Goal: Task Accomplishment & Management: Use online tool/utility

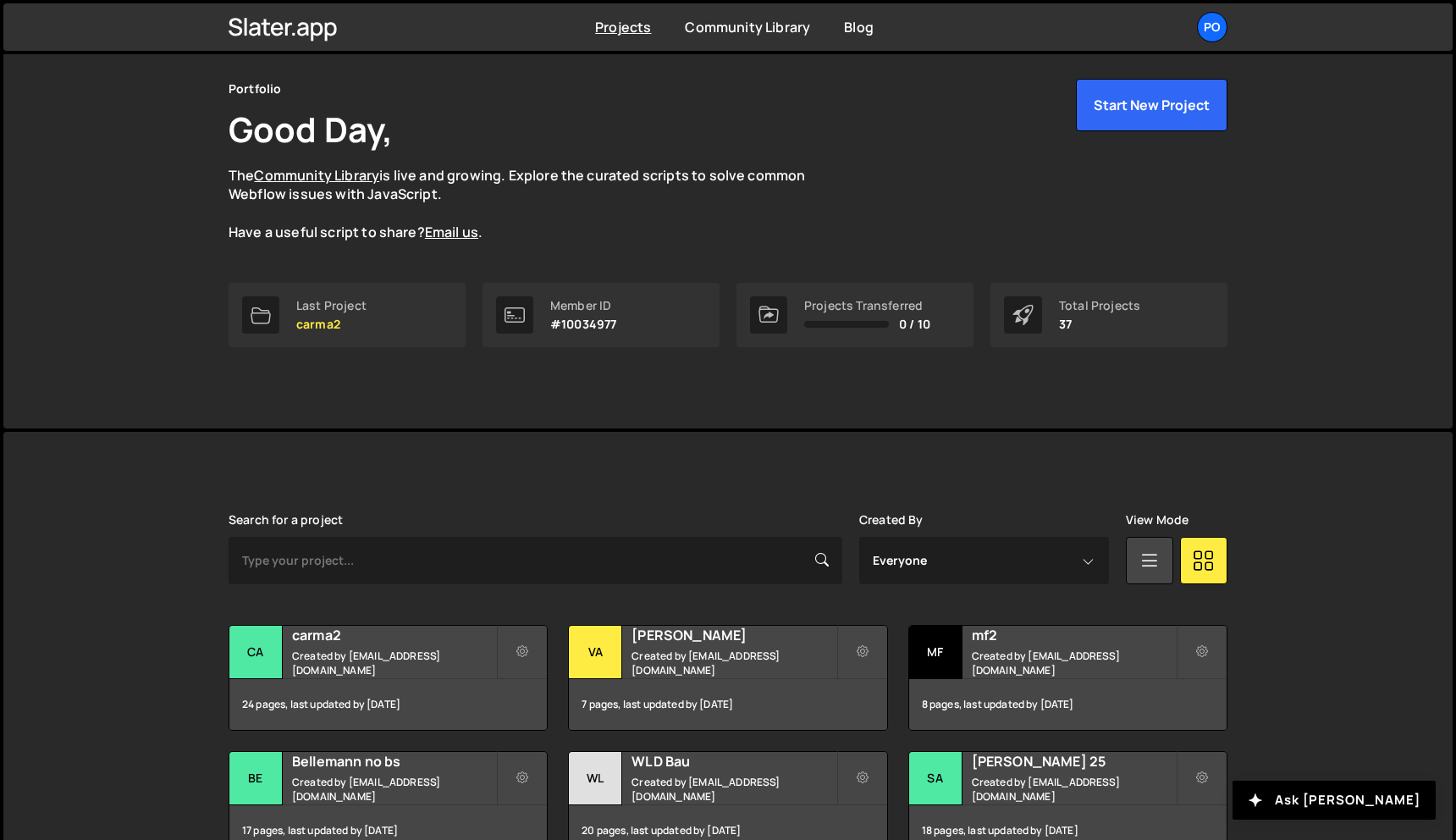
scroll to position [69, 0]
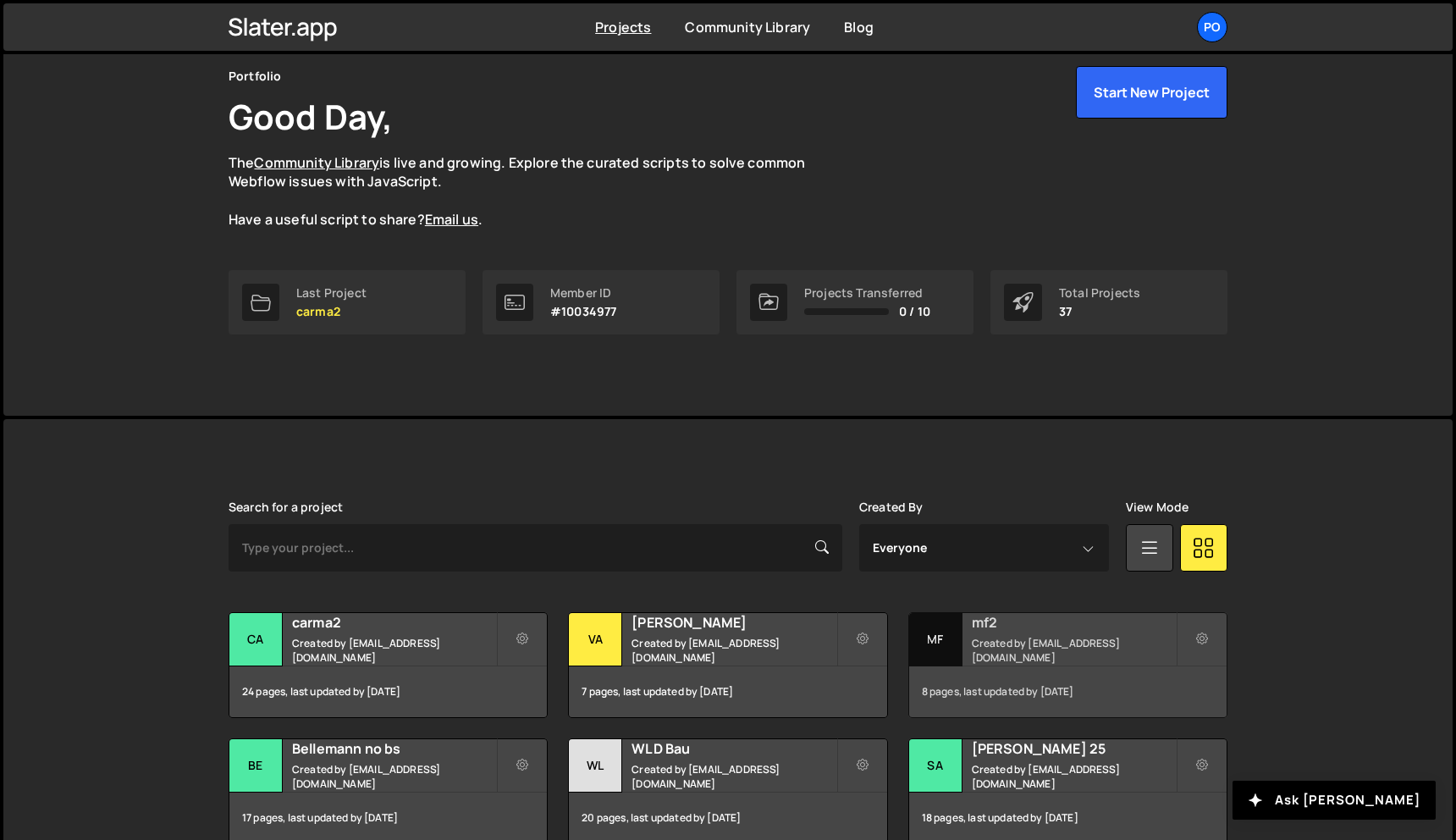
click at [1003, 640] on div "mf2 Created by [EMAIL_ADDRESS][DOMAIN_NAME]" at bounding box center [1068, 639] width 317 height 52
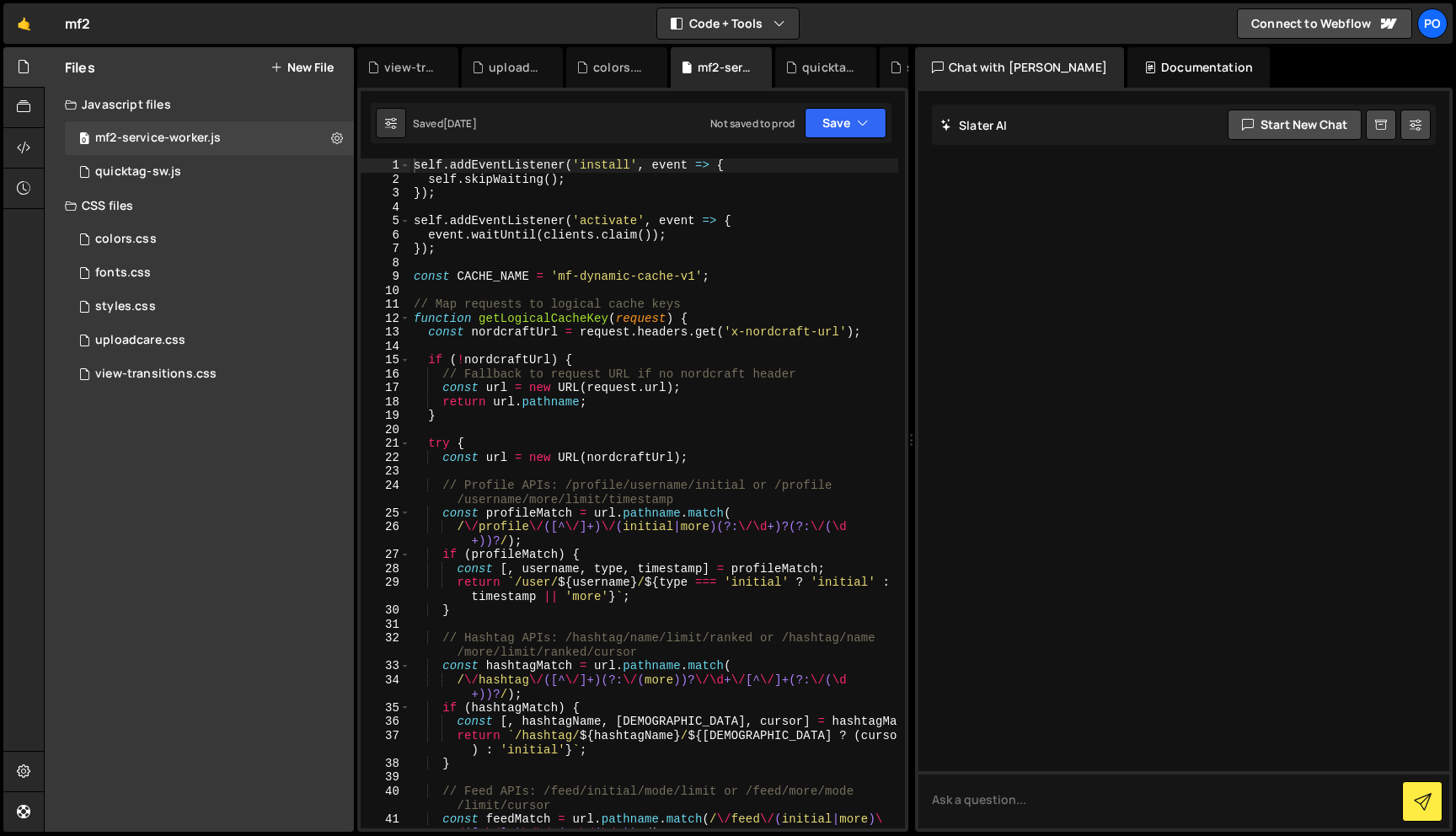
click at [602, 358] on div "self . addEventListener ( 'install' , event => { self . skipWaiting ( ) ; }) ; …" at bounding box center [654, 508] width 488 height 698
type textarea "});"
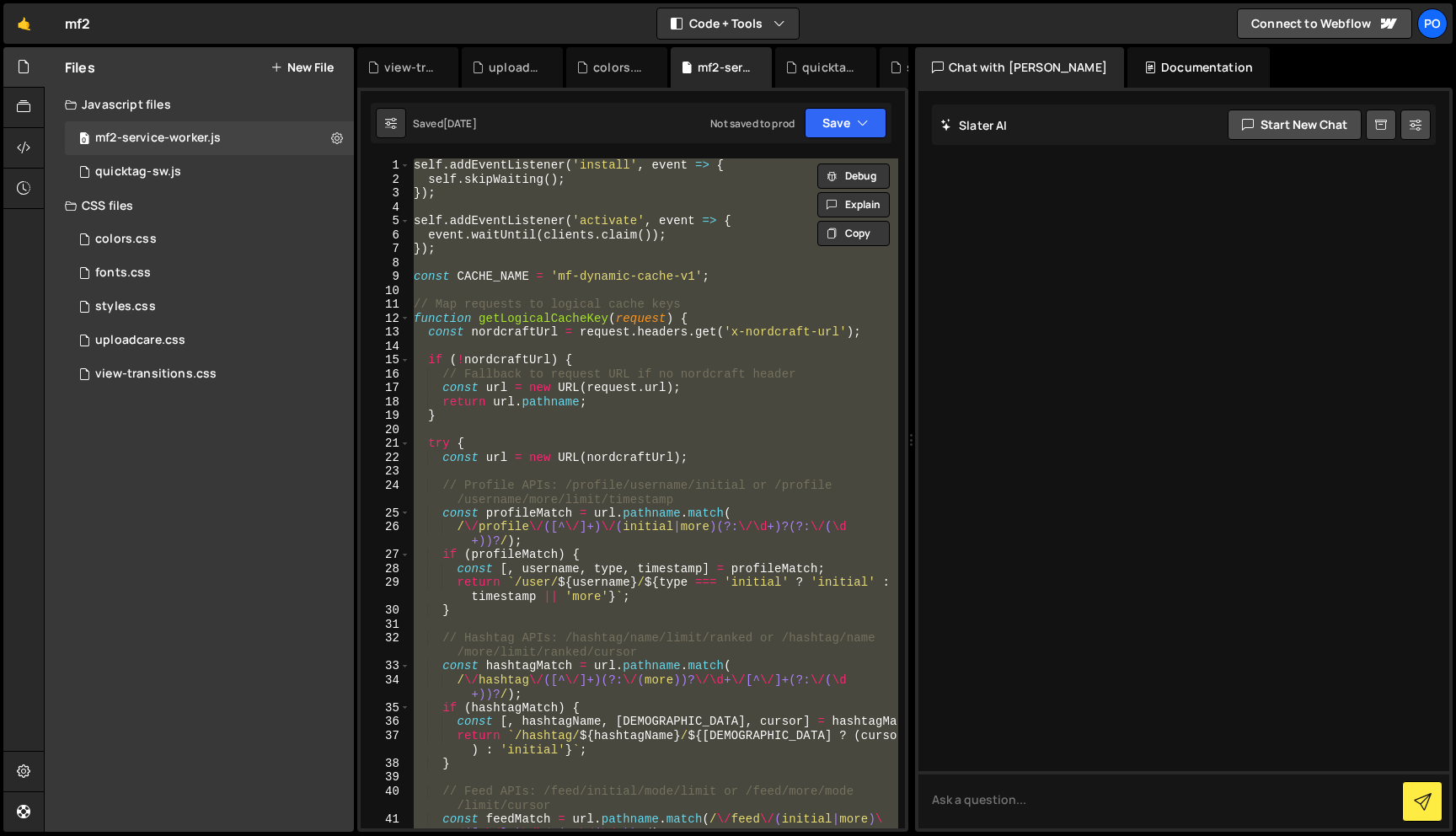
click at [591, 427] on div "self . addEventListener ( 'install' , event => { self . skipWaiting ( ) ; }) ; …" at bounding box center [654, 494] width 488 height 671
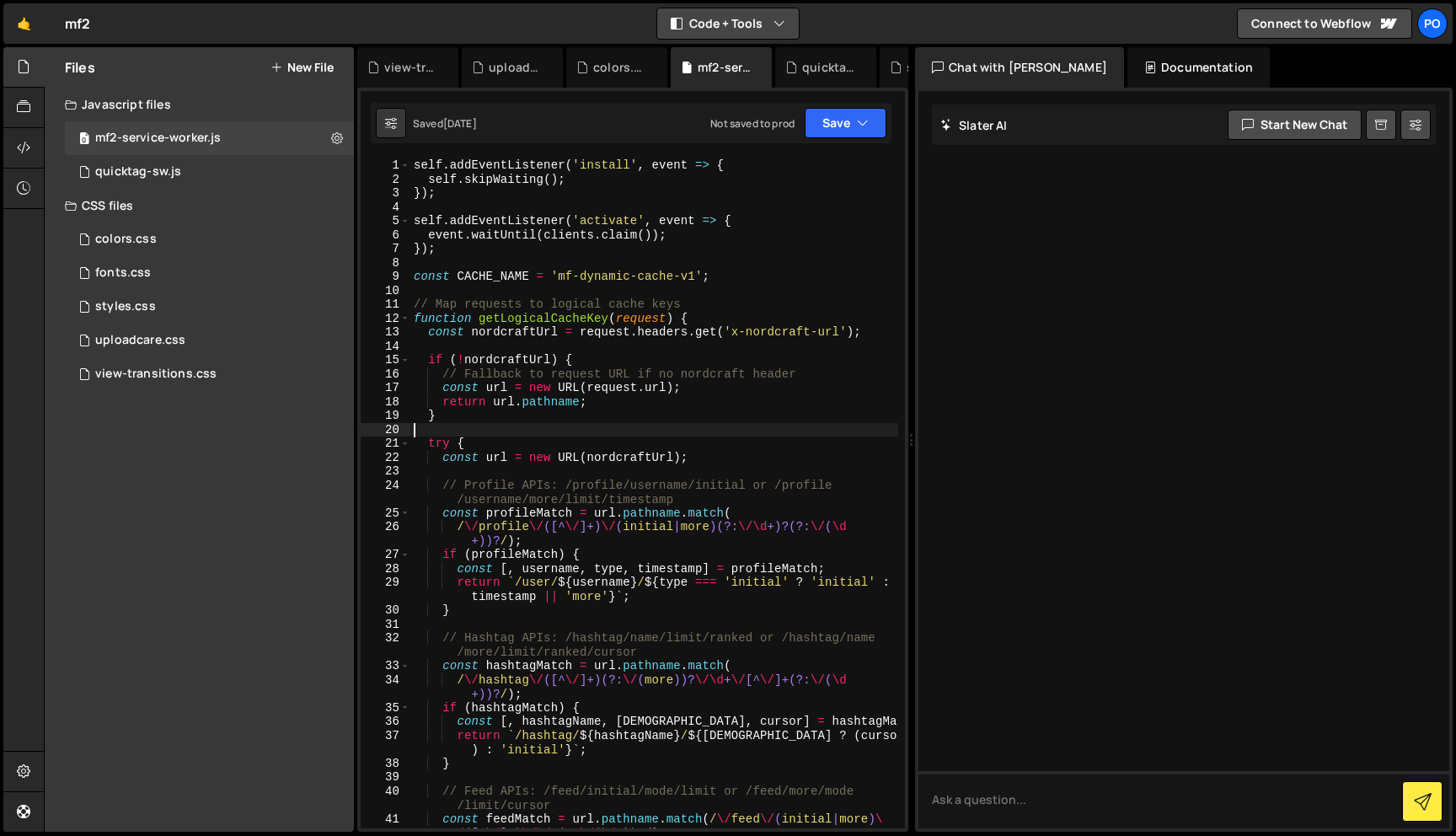
click at [781, 27] on icon "button" at bounding box center [779, 24] width 11 height 17
click at [756, 58] on button "Code Only" at bounding box center [729, 61] width 142 height 30
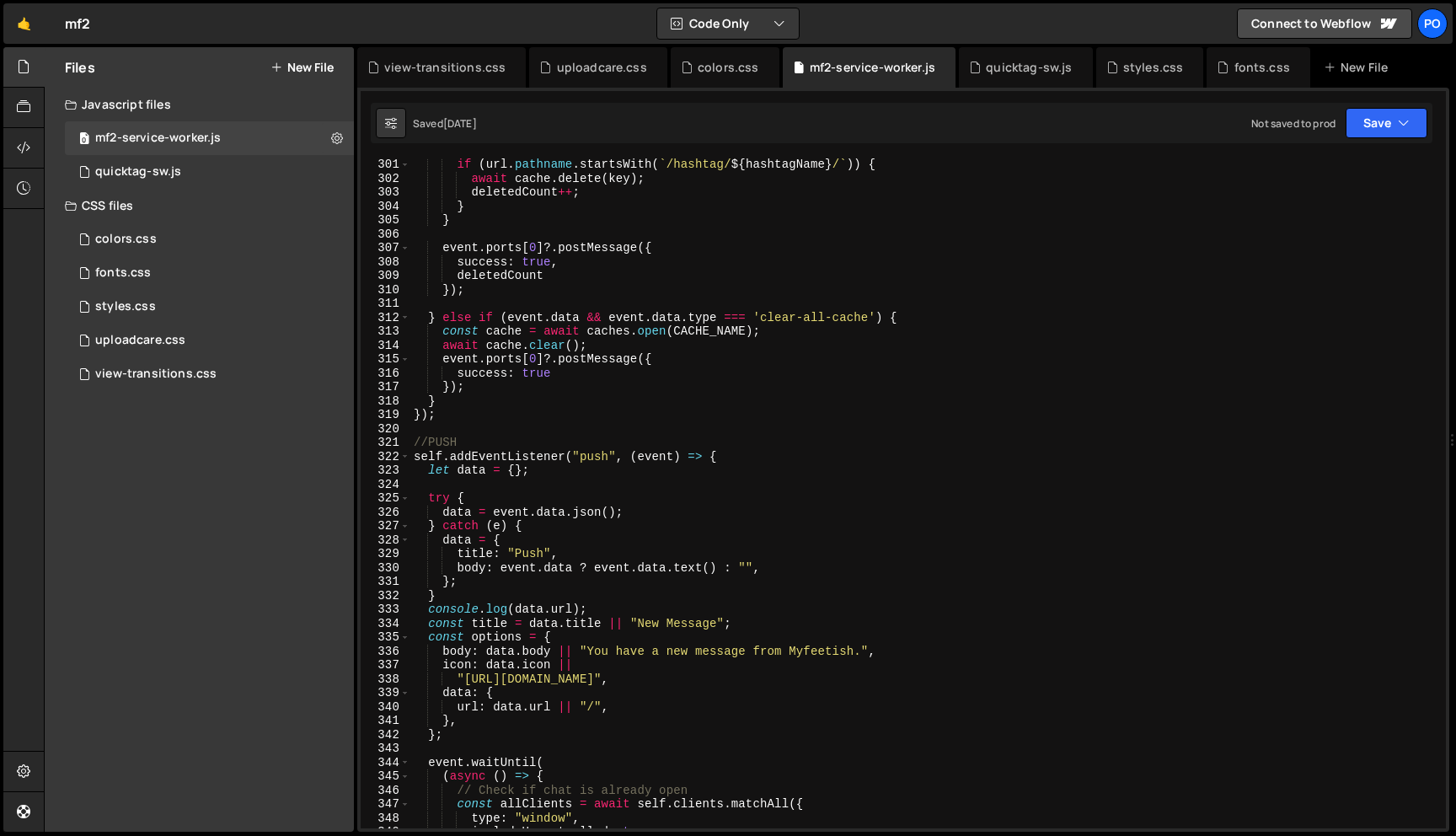
scroll to position [4172, 0]
drag, startPoint x: 414, startPoint y: 460, endPoint x: 462, endPoint y: 531, distance: 85.7
click at [461, 531] on div "if ( url . pathname . startsWith ( ` /hashtag/ ${ hashtagName } / ` )) { await …" at bounding box center [925, 507] width 1029 height 698
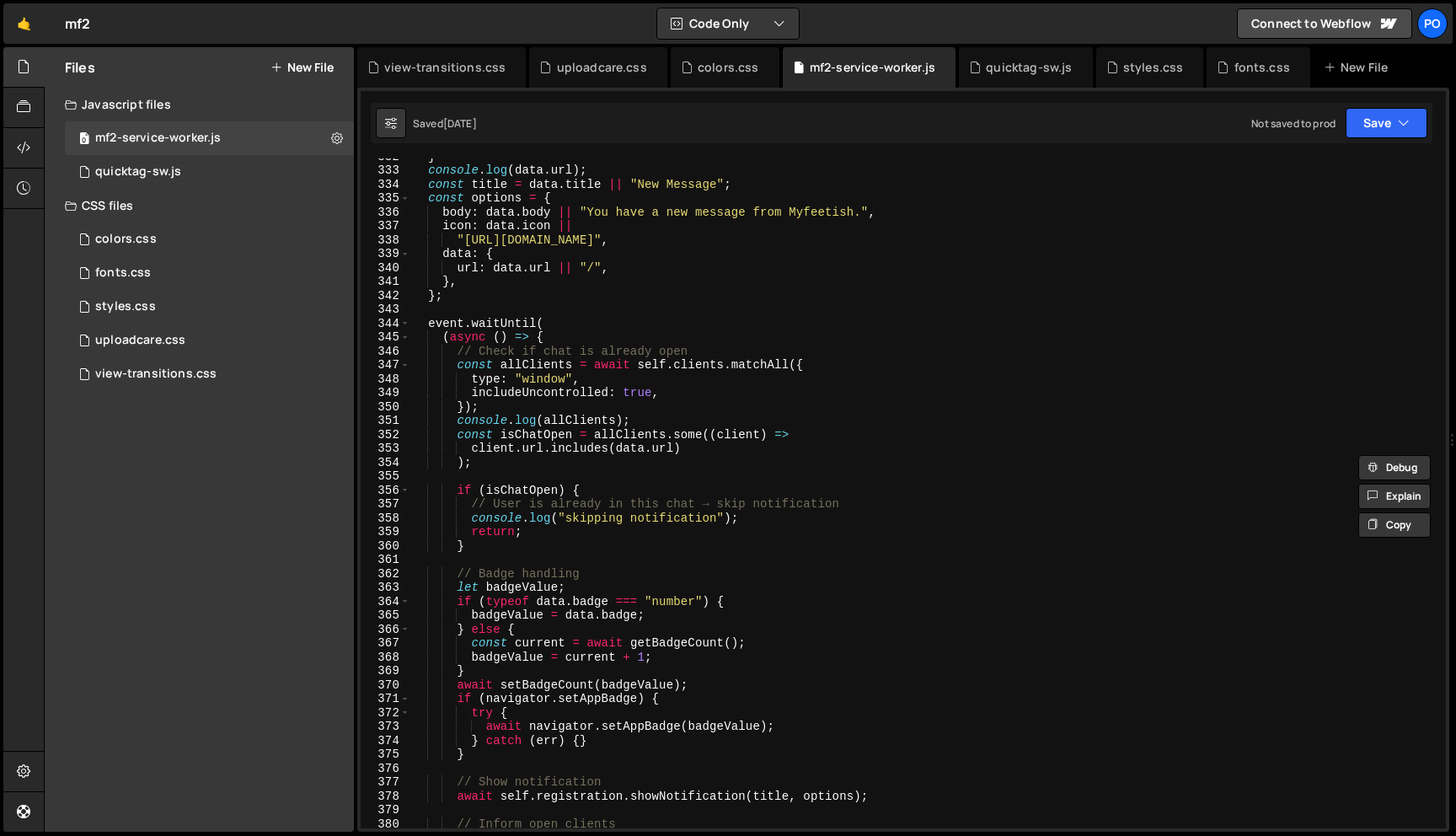
scroll to position [5265, 0]
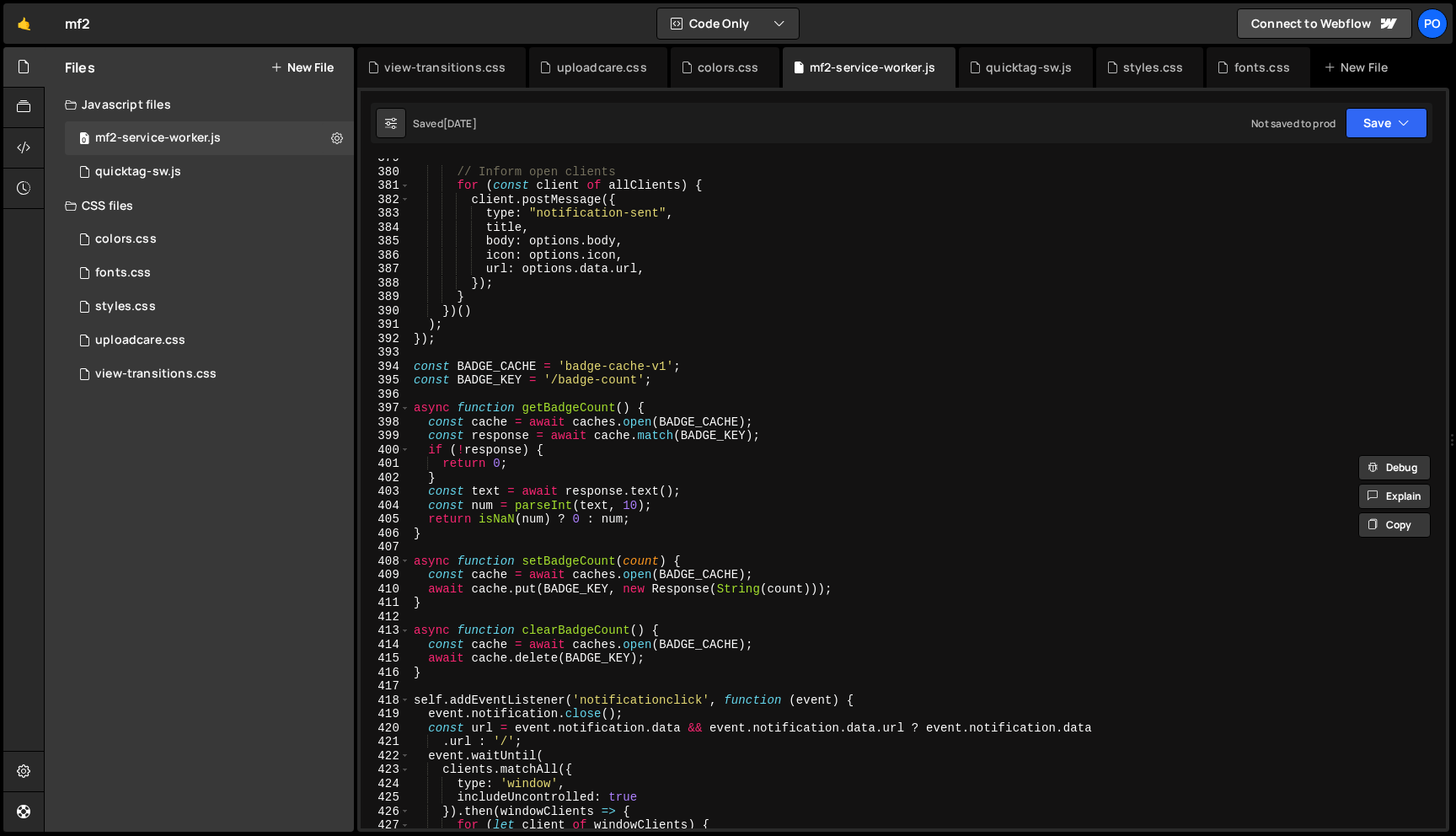
click at [455, 339] on div "// Inform open clients for ( const client of allClients ) { client . postMessag…" at bounding box center [925, 500] width 1029 height 698
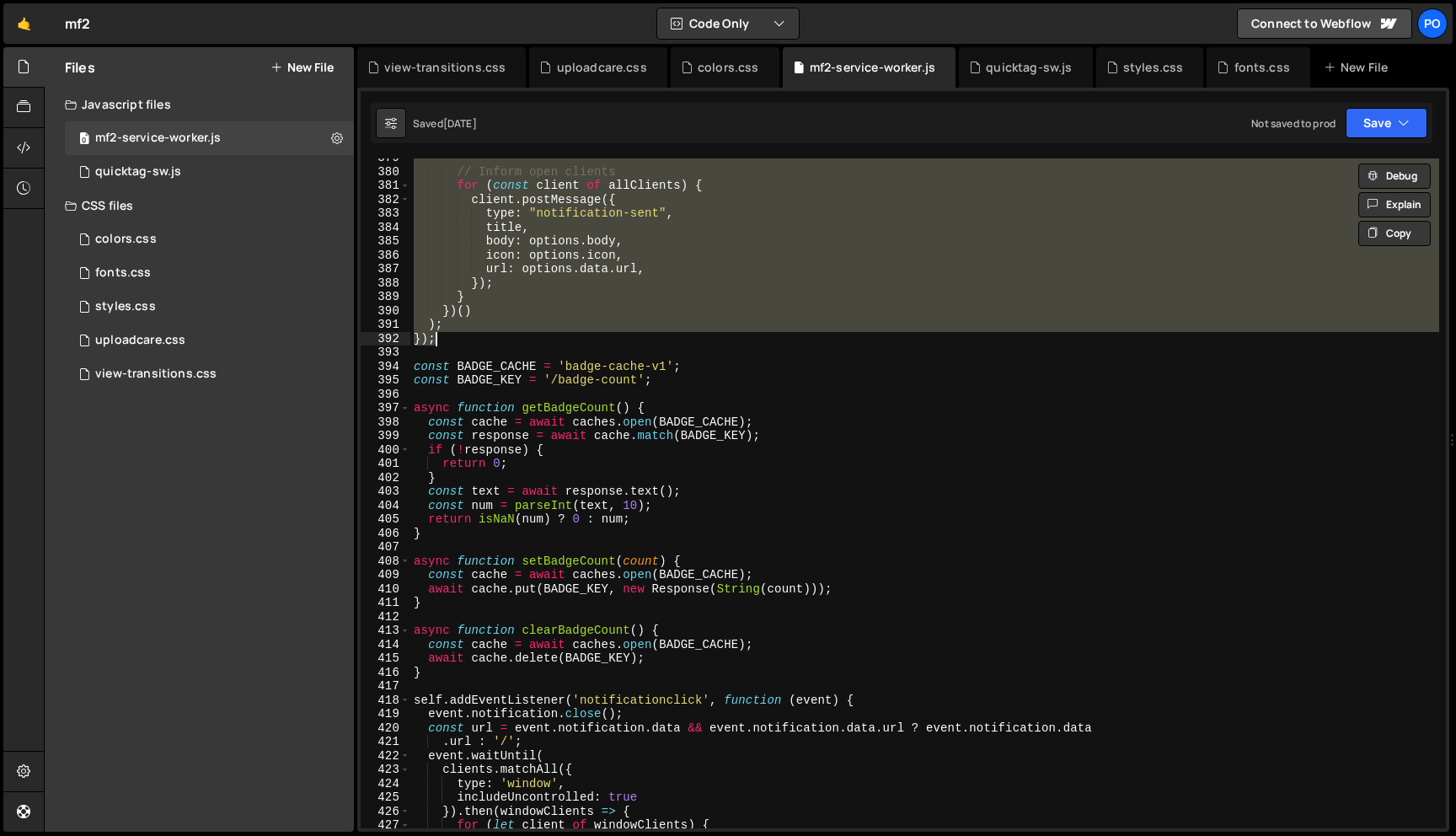
paste textarea
type textarea "});"
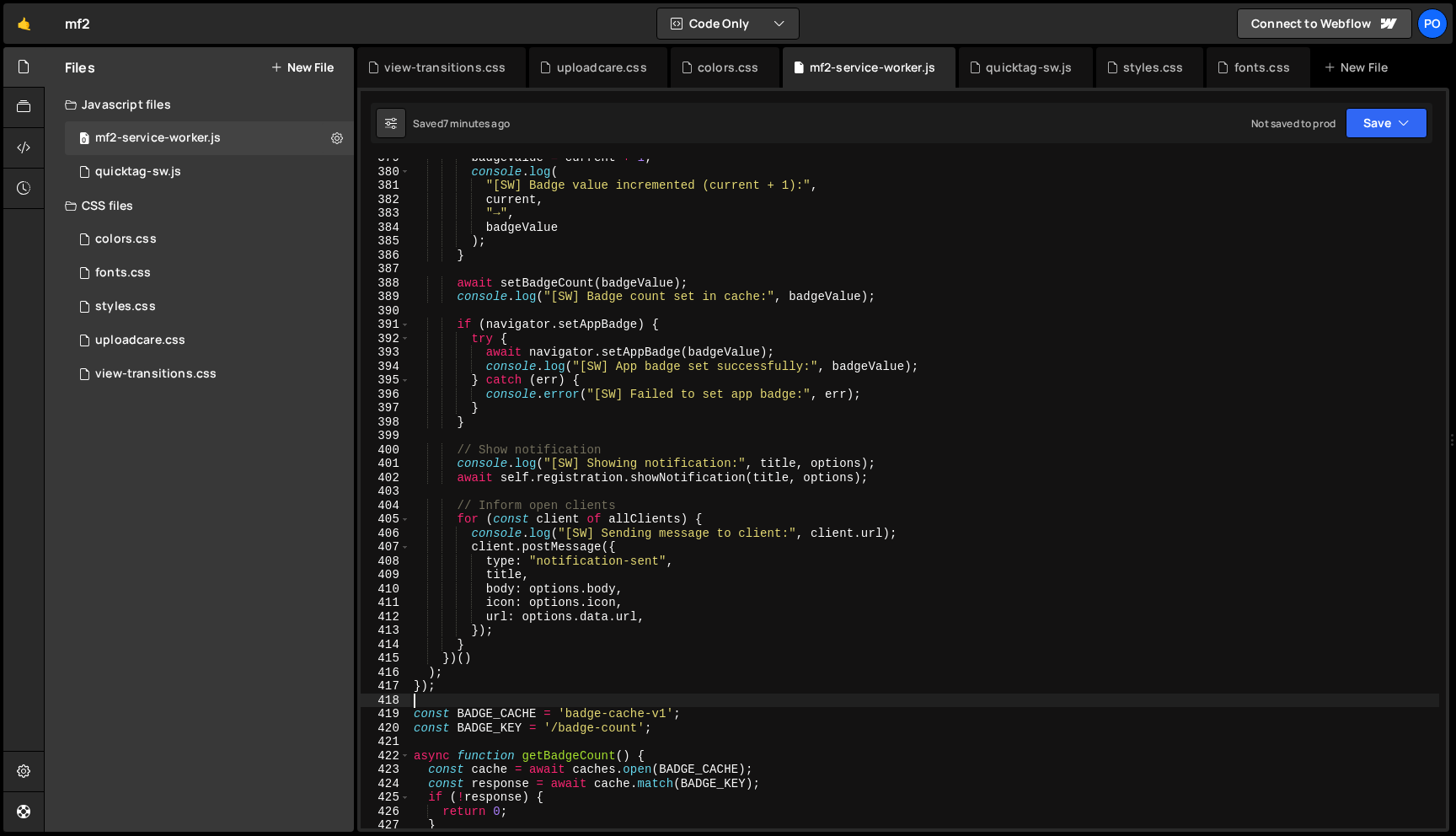
click at [738, 249] on div "badgeValue = current + 1 ; console . log ( "[SW] Badge value incremented (curre…" at bounding box center [925, 500] width 1029 height 698
type textarea "});"
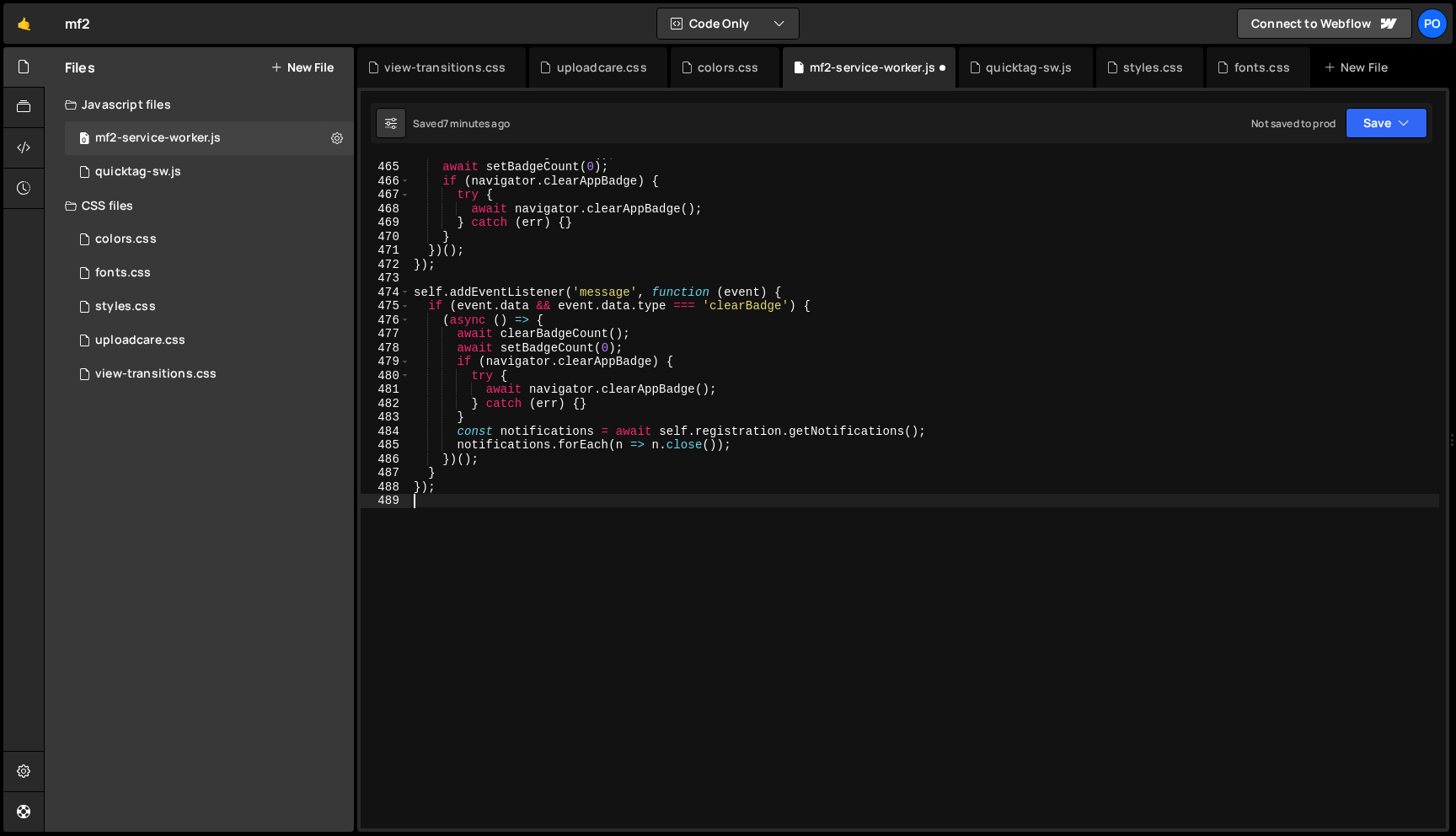
scroll to position [6452, 0]
click at [1379, 117] on button "Save" at bounding box center [1386, 123] width 81 height 30
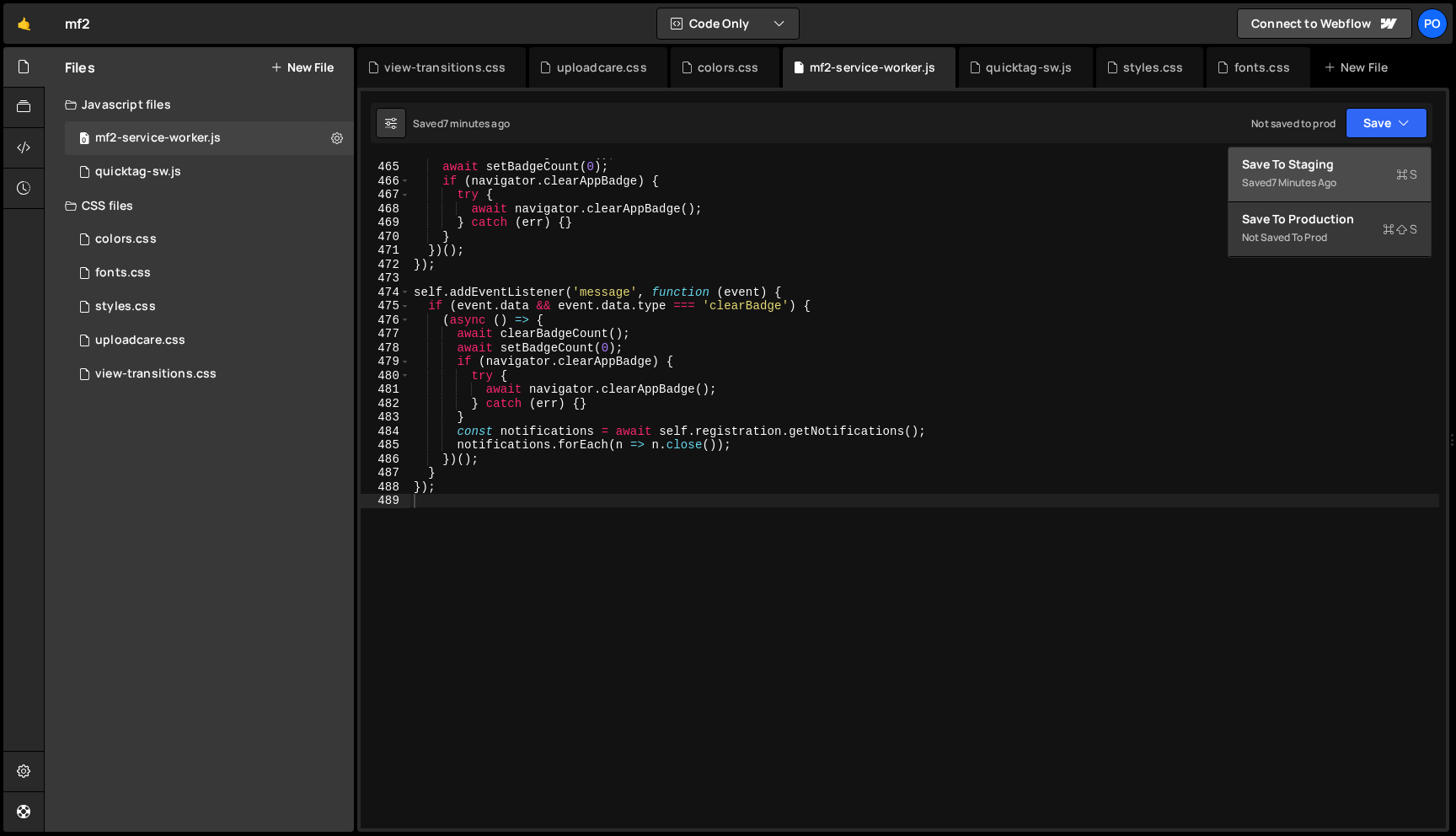
click at [1314, 181] on div "7 minutes ago" at bounding box center [1304, 182] width 65 height 14
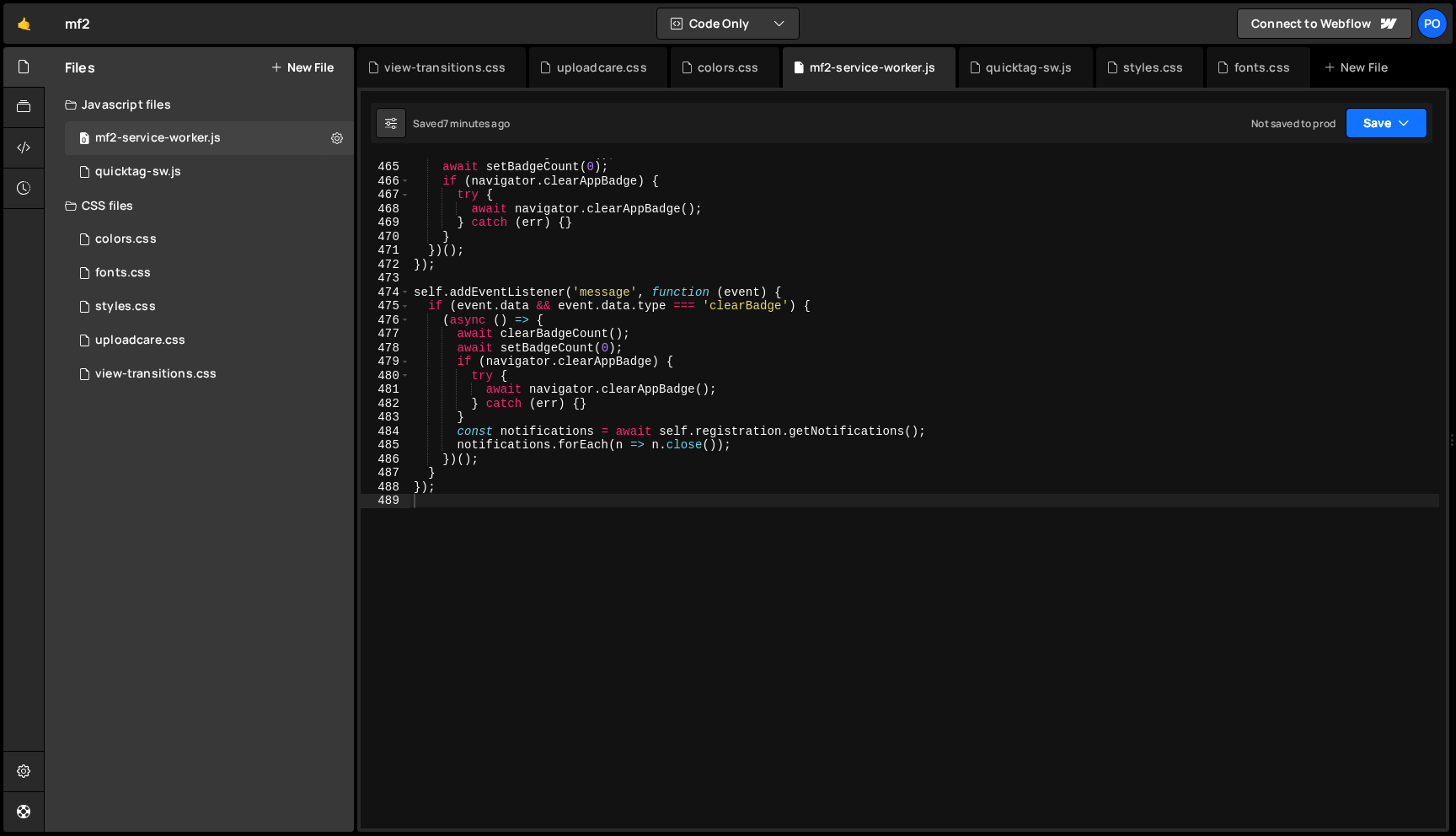
click at [1392, 113] on button "Save" at bounding box center [1386, 123] width 81 height 30
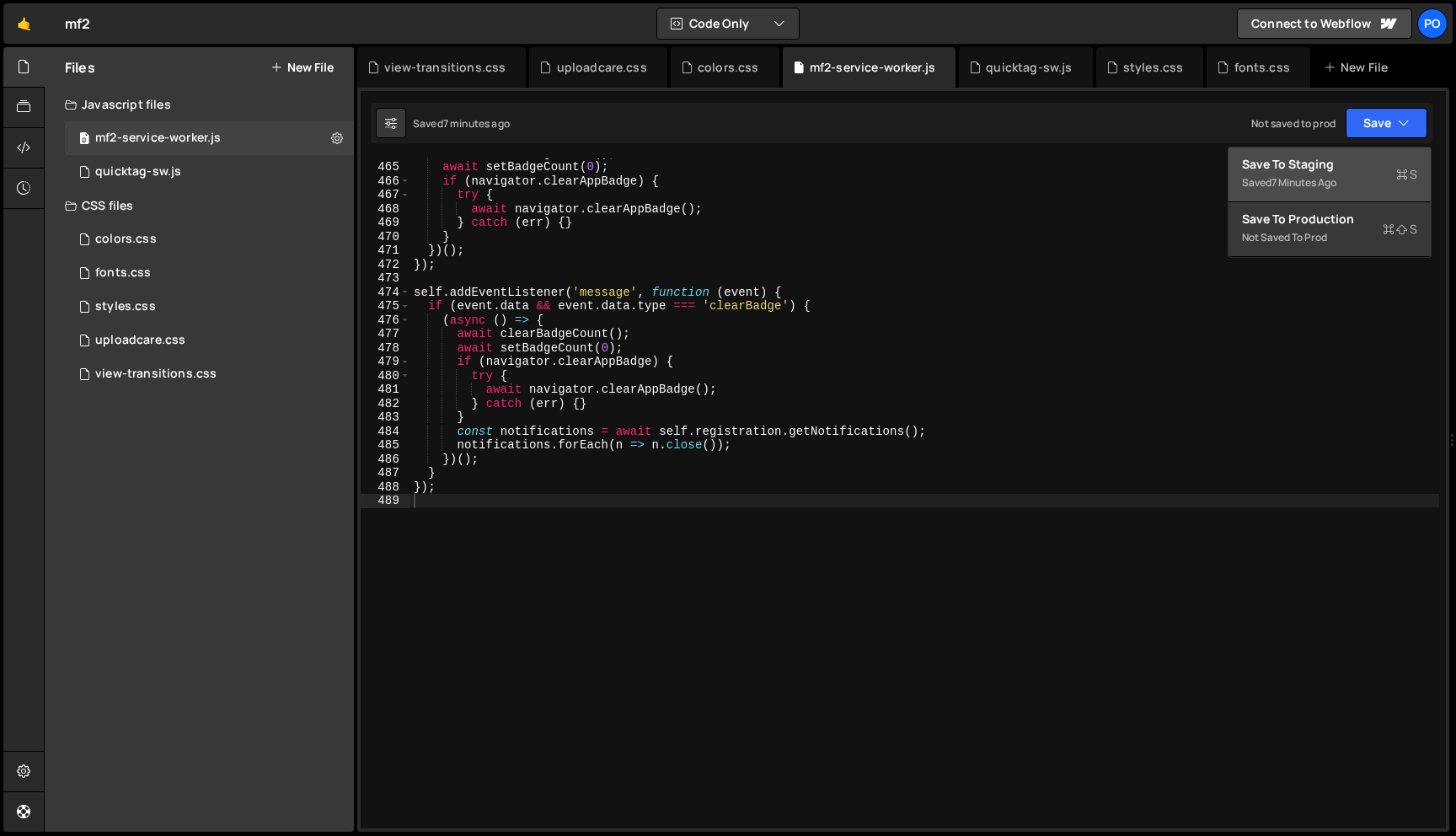
click at [1364, 176] on div "Saved 7 minutes ago" at bounding box center [1329, 183] width 175 height 20
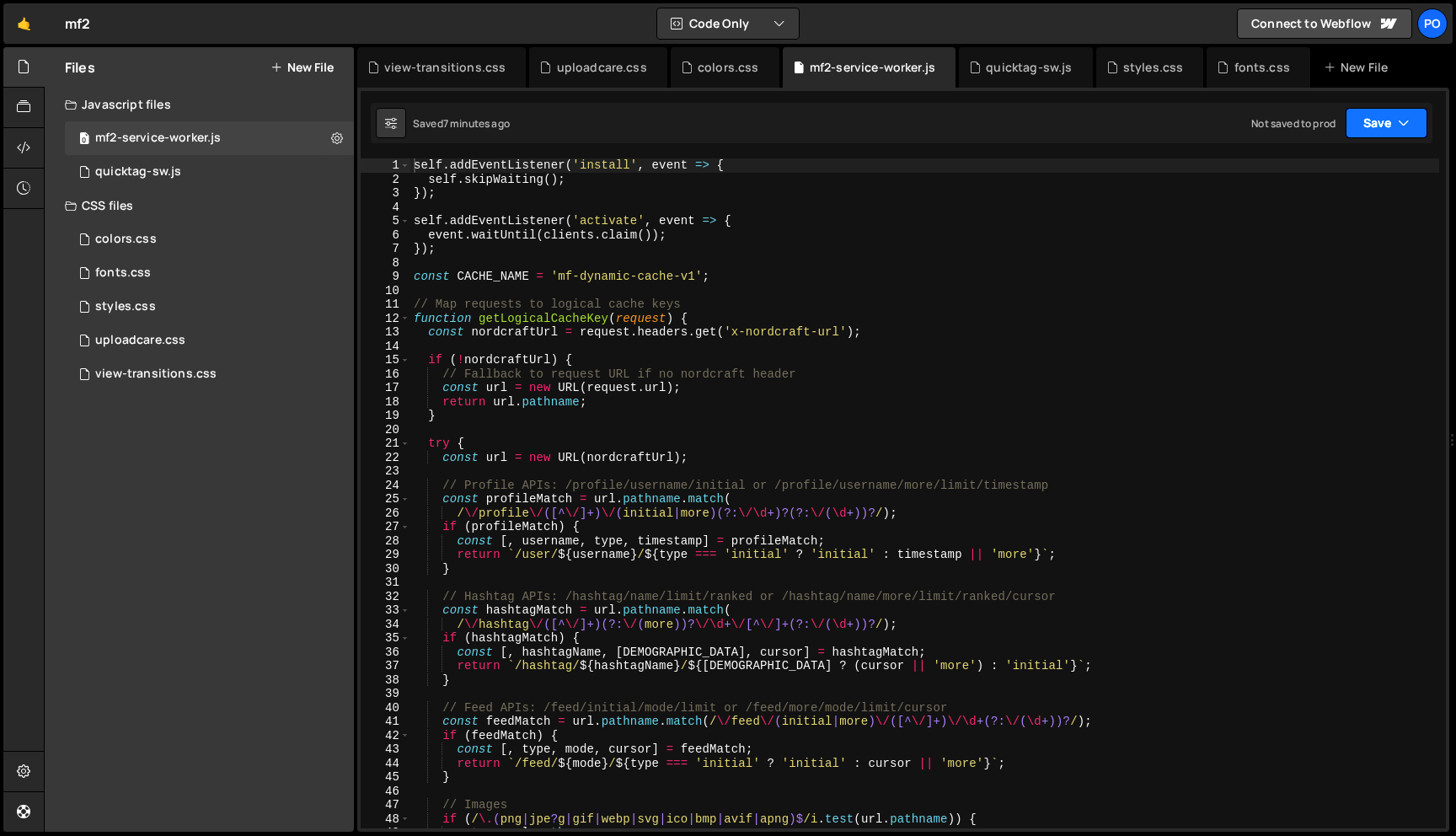
click at [1378, 128] on button "Save" at bounding box center [1386, 123] width 81 height 30
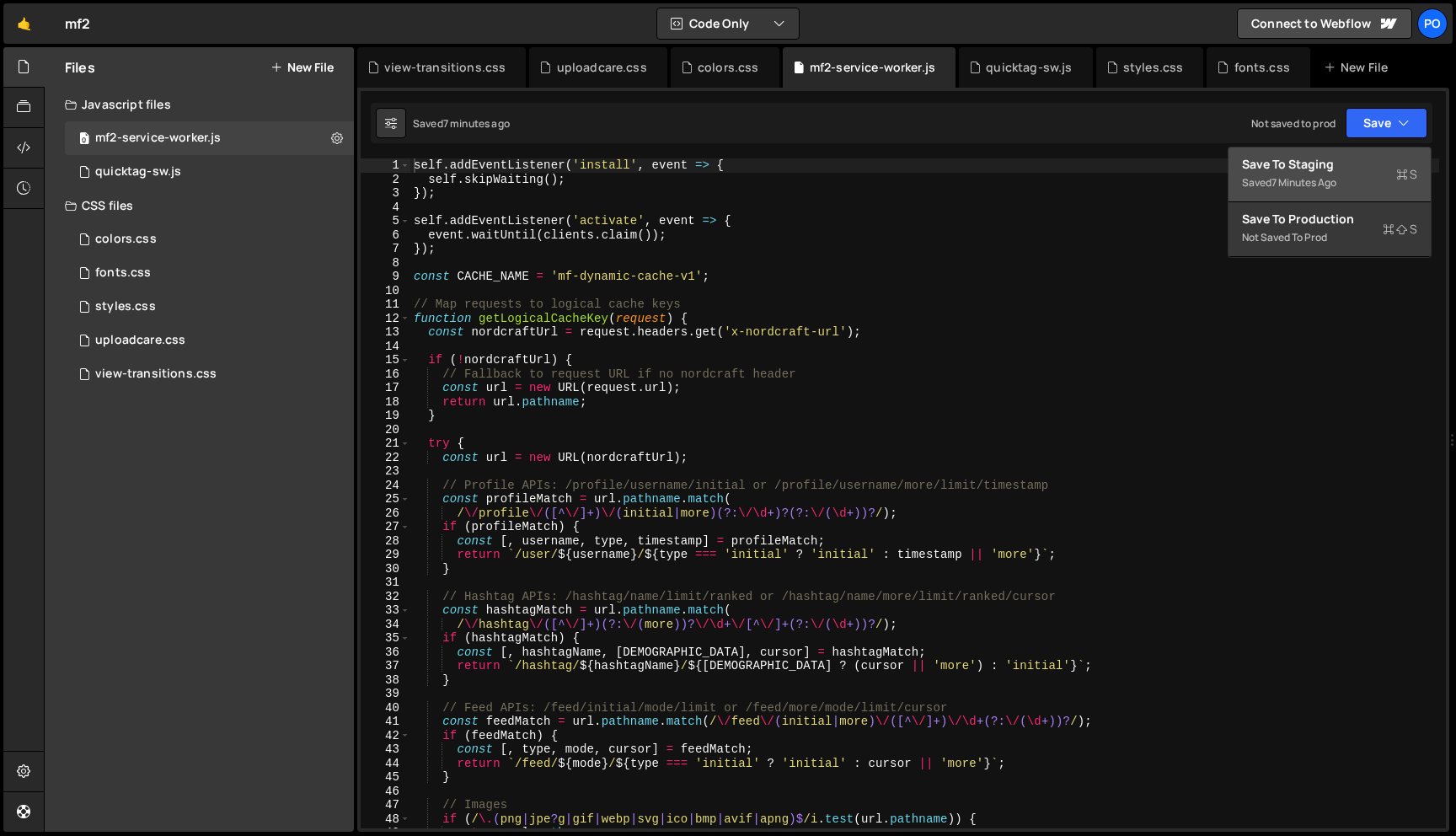
click at [1365, 172] on div "Save to Staging S" at bounding box center [1329, 165] width 175 height 17
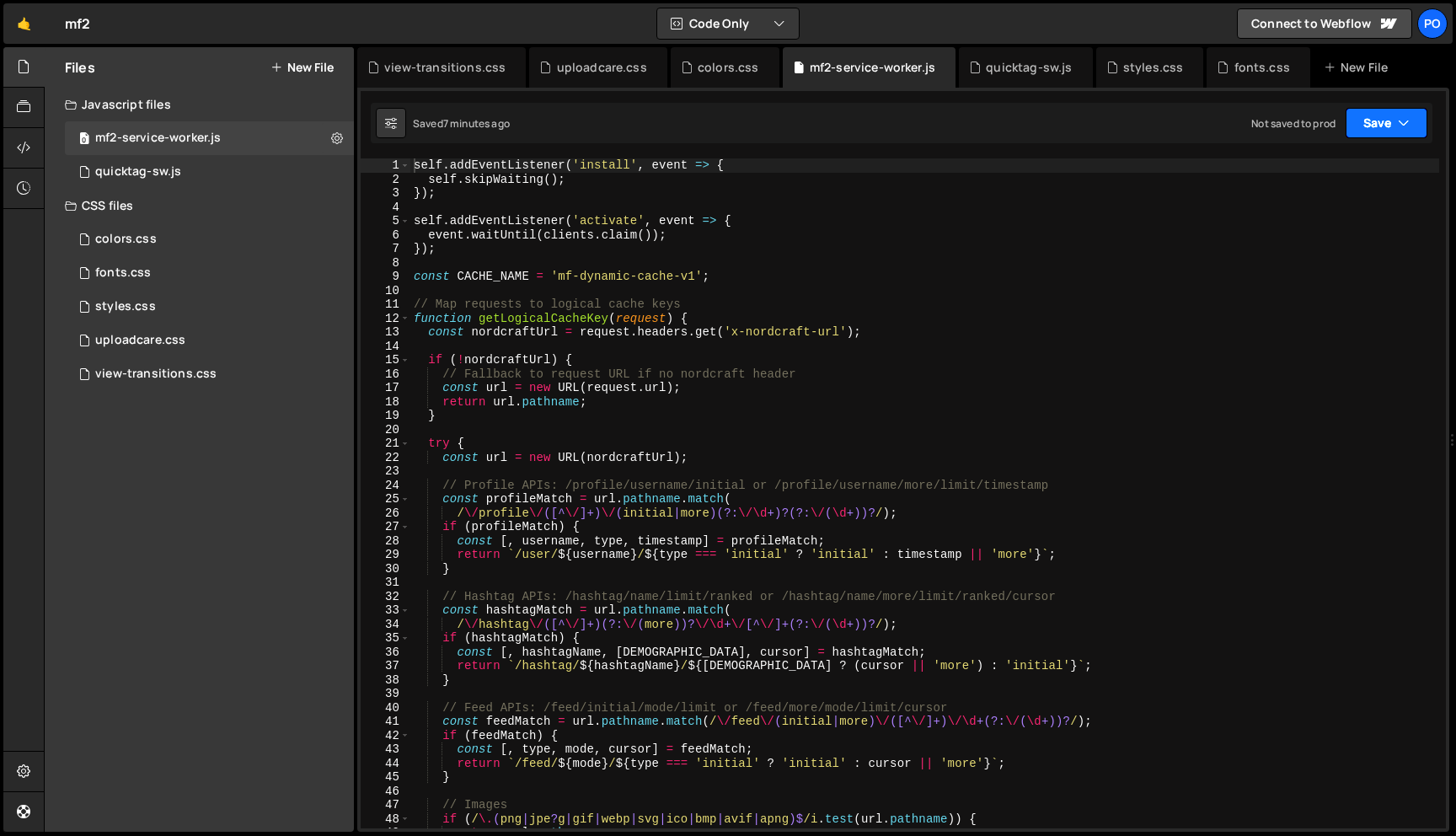
click at [1396, 113] on button "Save" at bounding box center [1386, 123] width 81 height 30
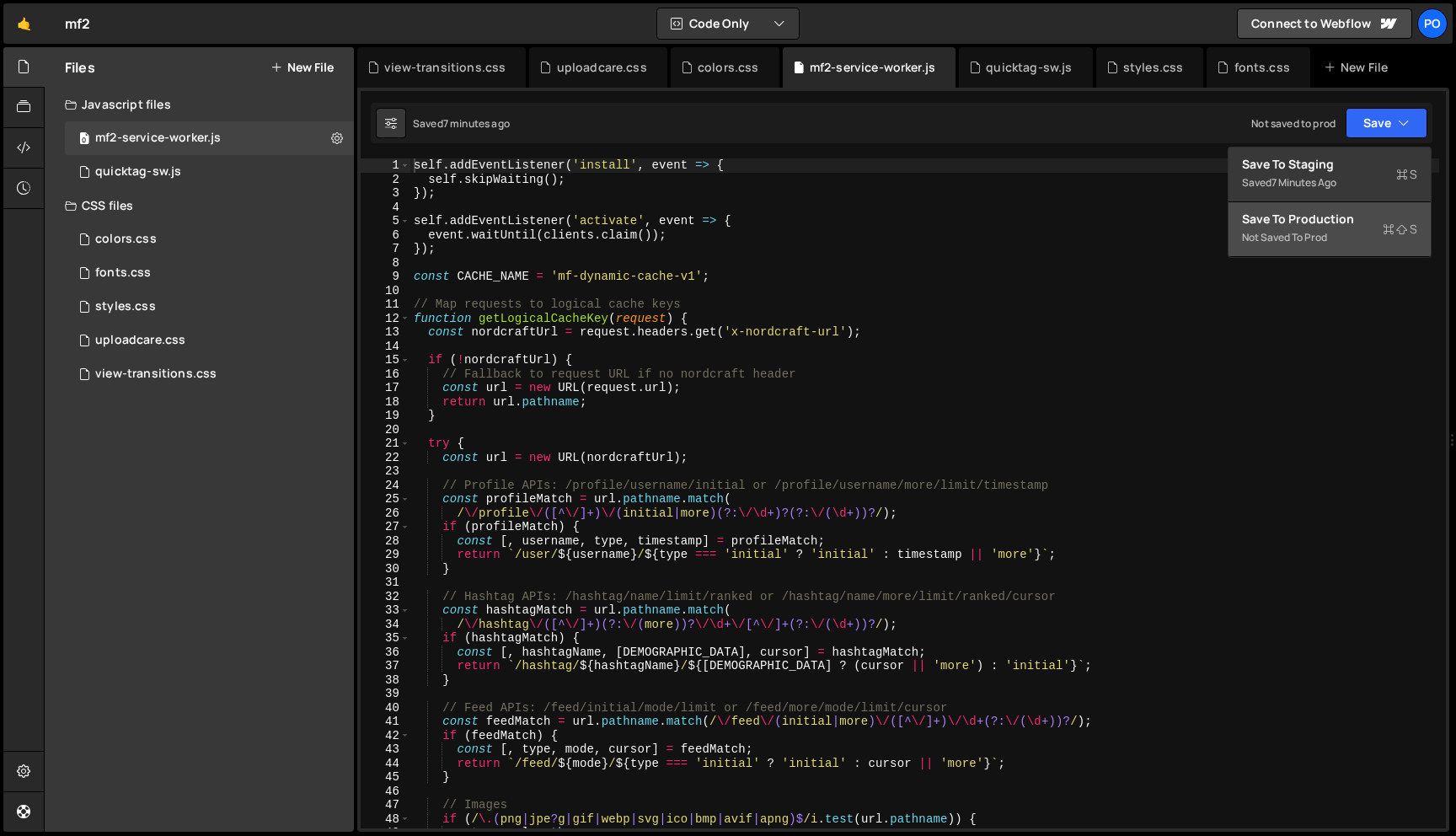
click at [1362, 247] on div "Not saved to prod" at bounding box center [1329, 237] width 175 height 20
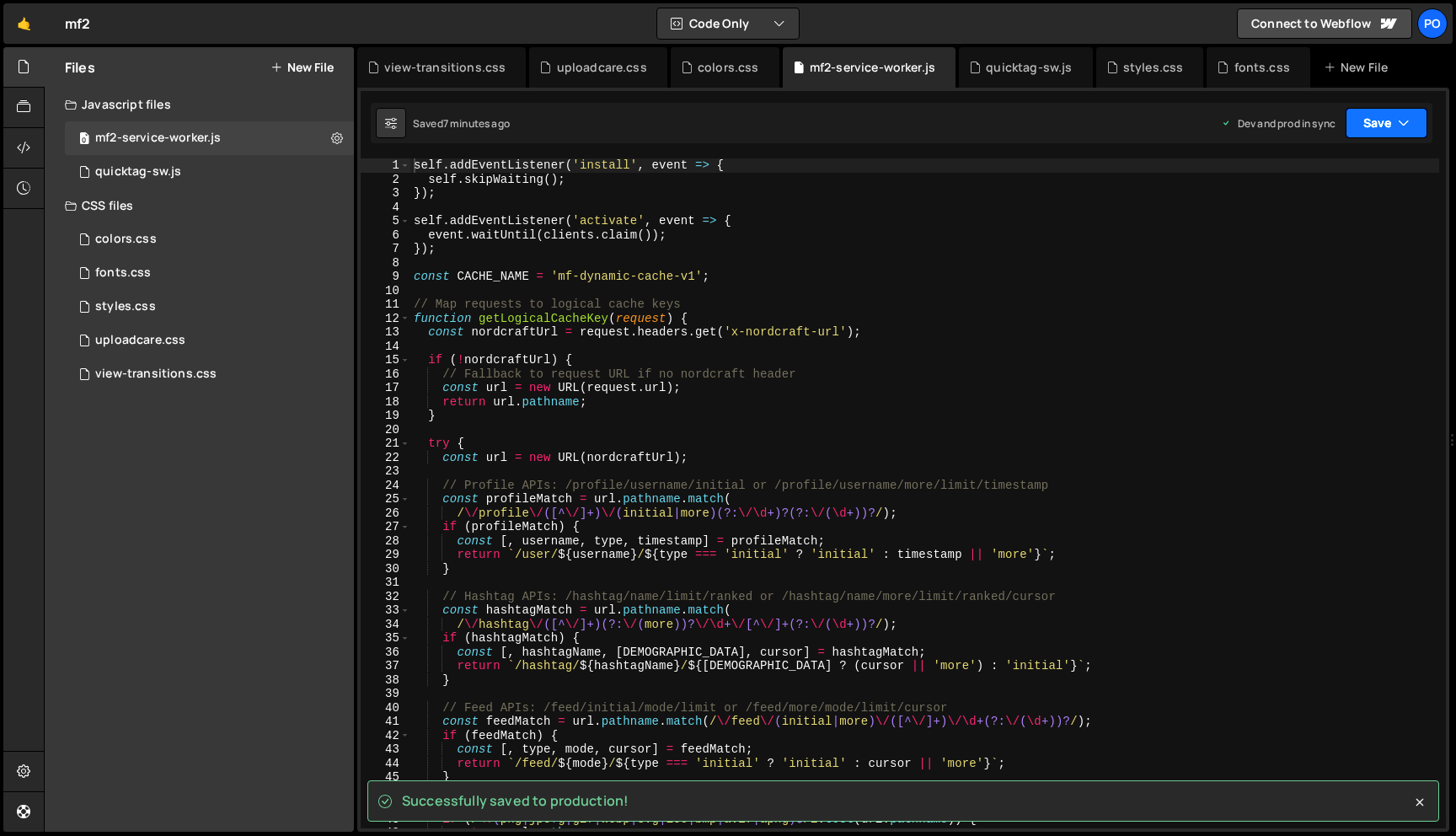
click at [1395, 129] on button "Save" at bounding box center [1386, 123] width 81 height 30
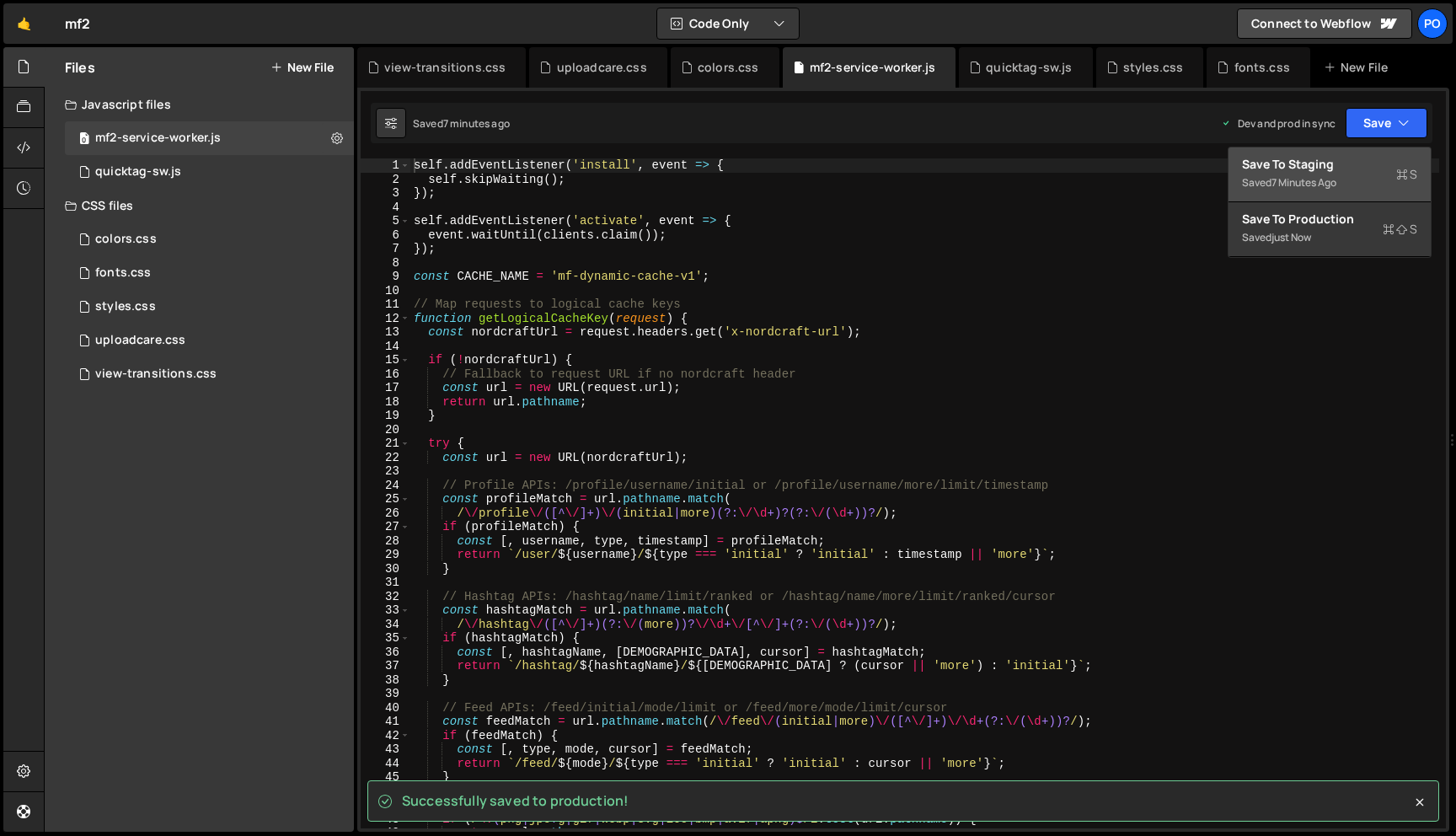
click at [1332, 187] on div "7 minutes ago" at bounding box center [1304, 182] width 65 height 14
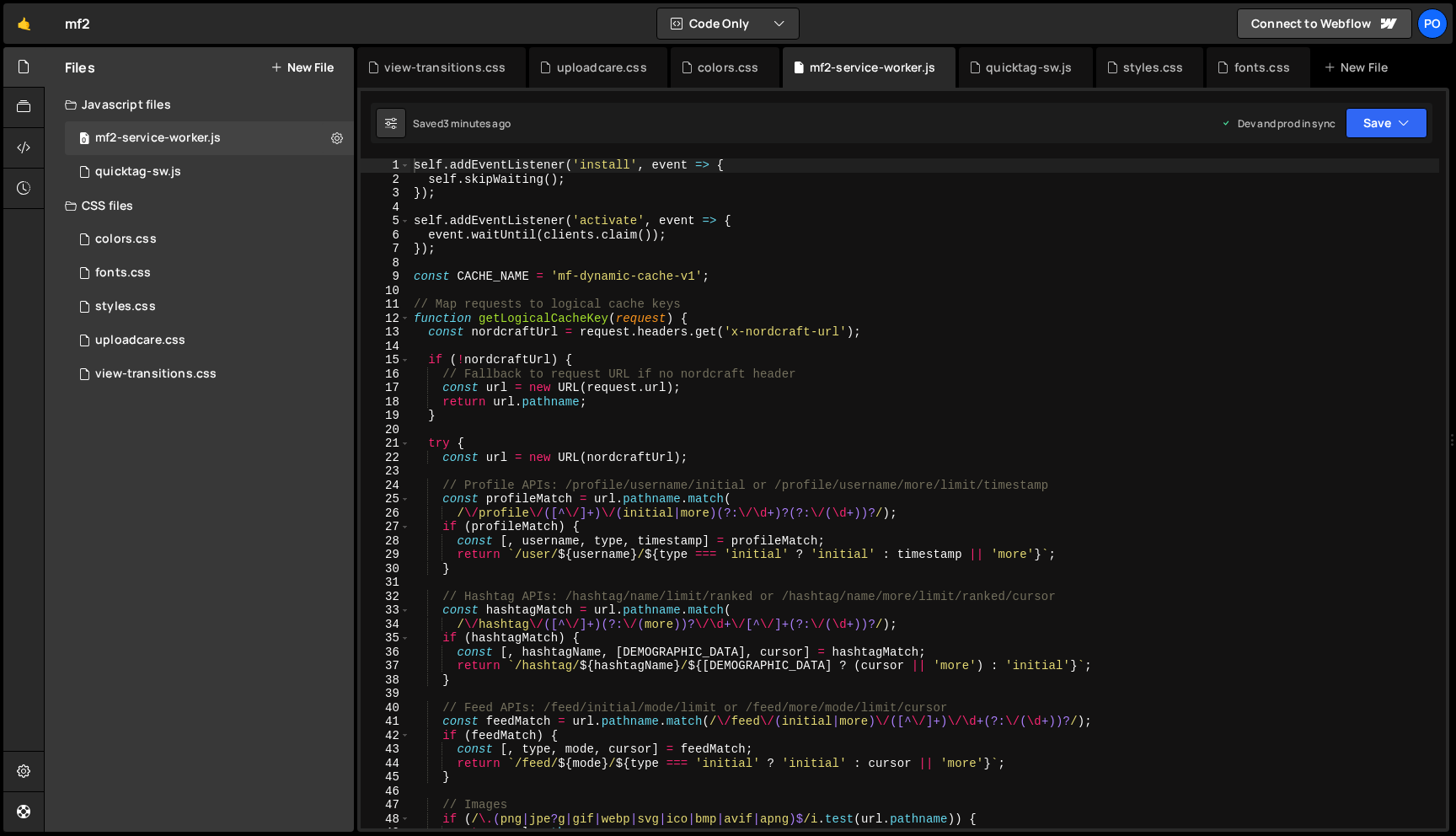
click at [881, 326] on div "self . addEventListener ( 'install' , event => { self . skipWaiting ( ) ; }) ; …" at bounding box center [925, 508] width 1029 height 698
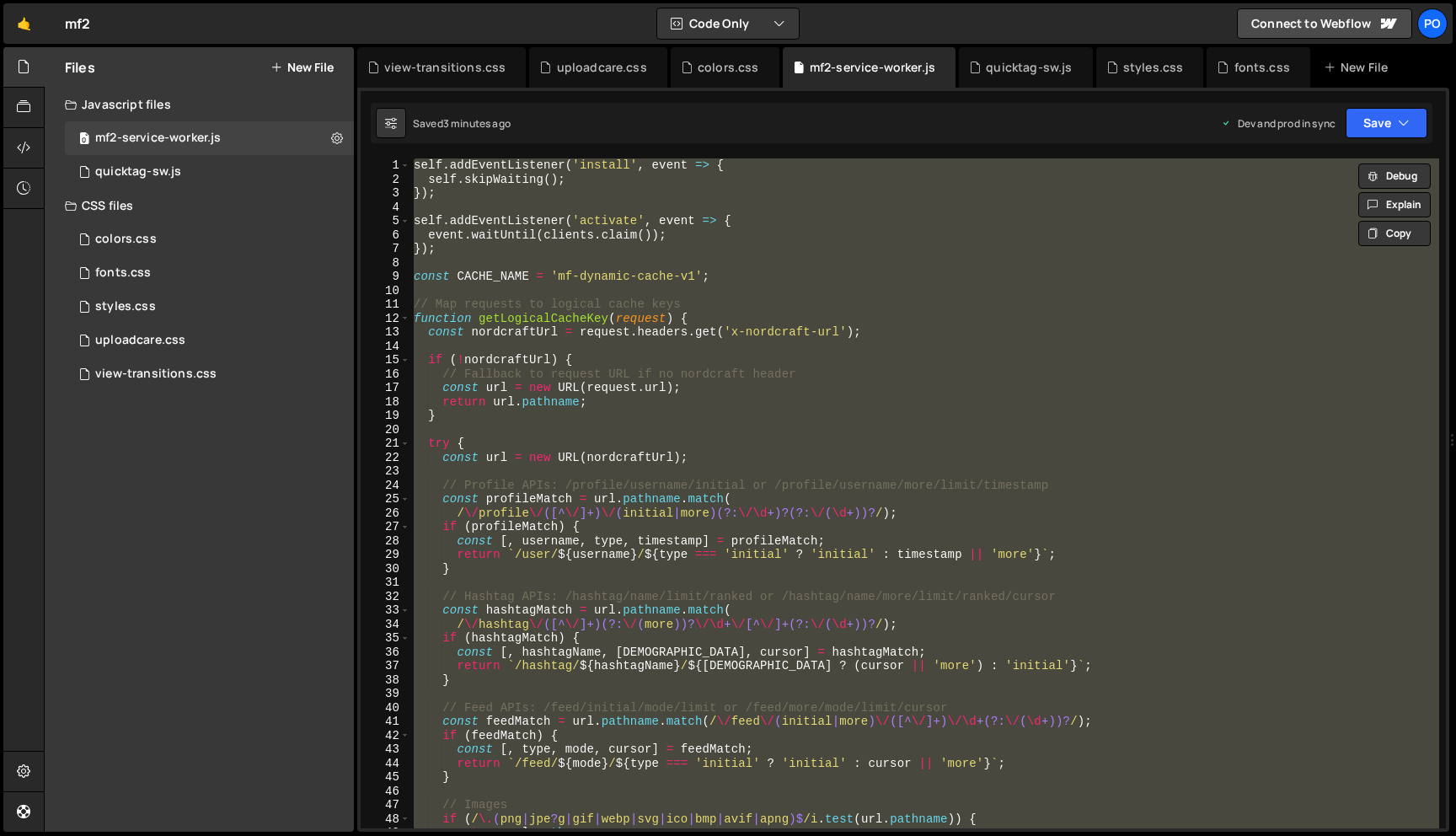
paste textarea
type textarea "});"
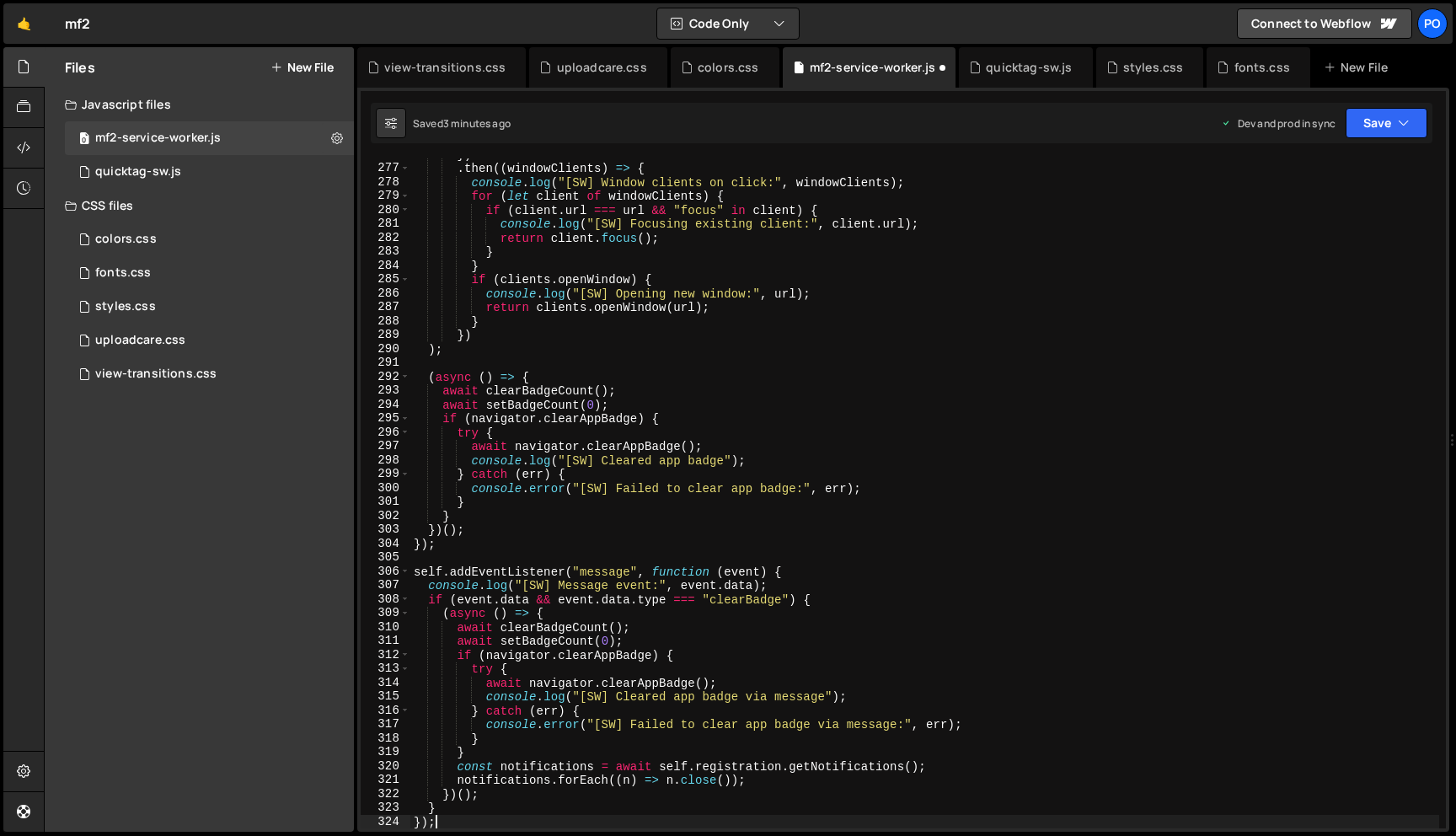
scroll to position [3836, 0]
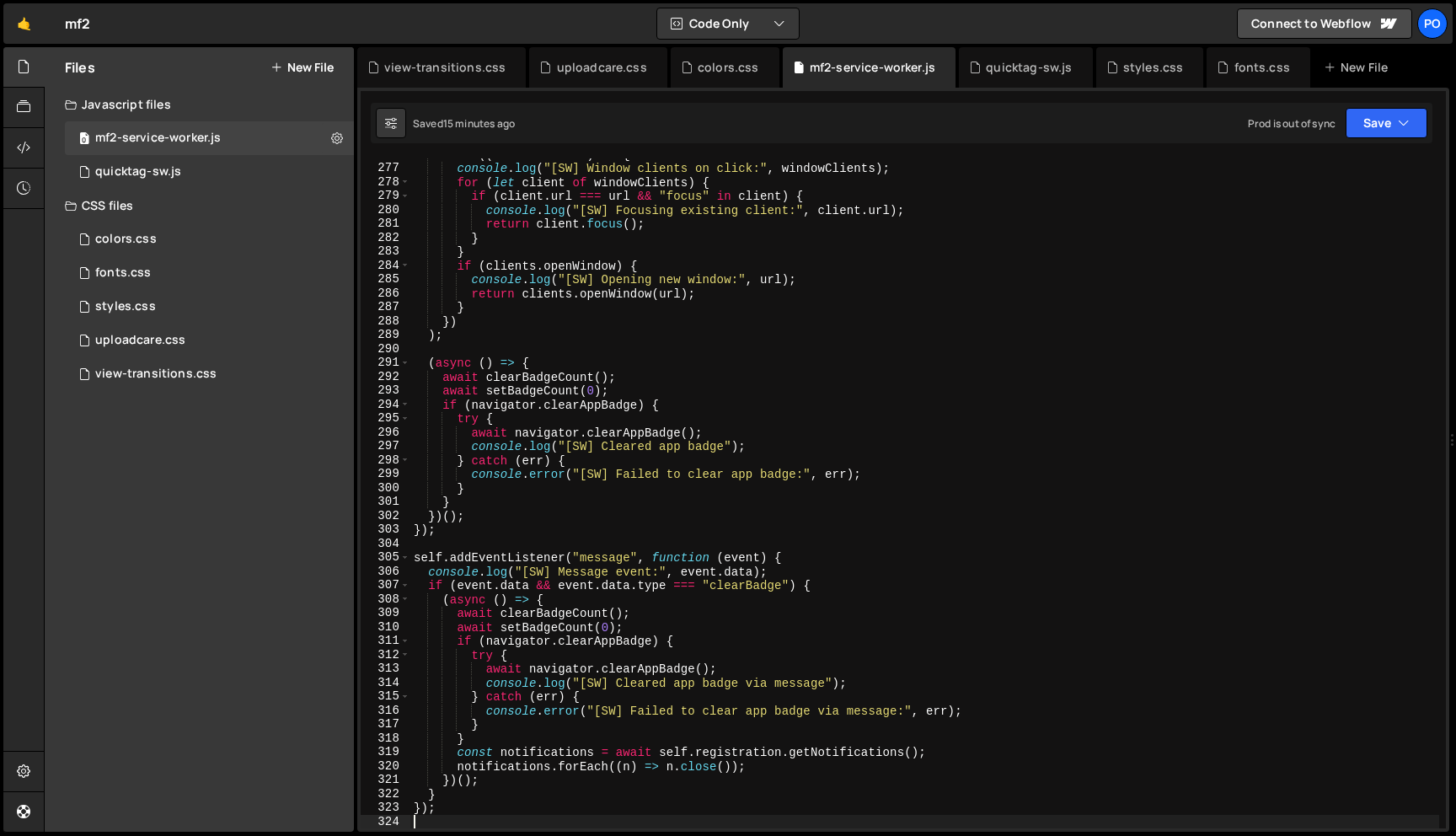
click at [757, 257] on div ". then (( windowClients ) => { console . log ( "[SW] Window clients on click:" …" at bounding box center [925, 496] width 1029 height 698
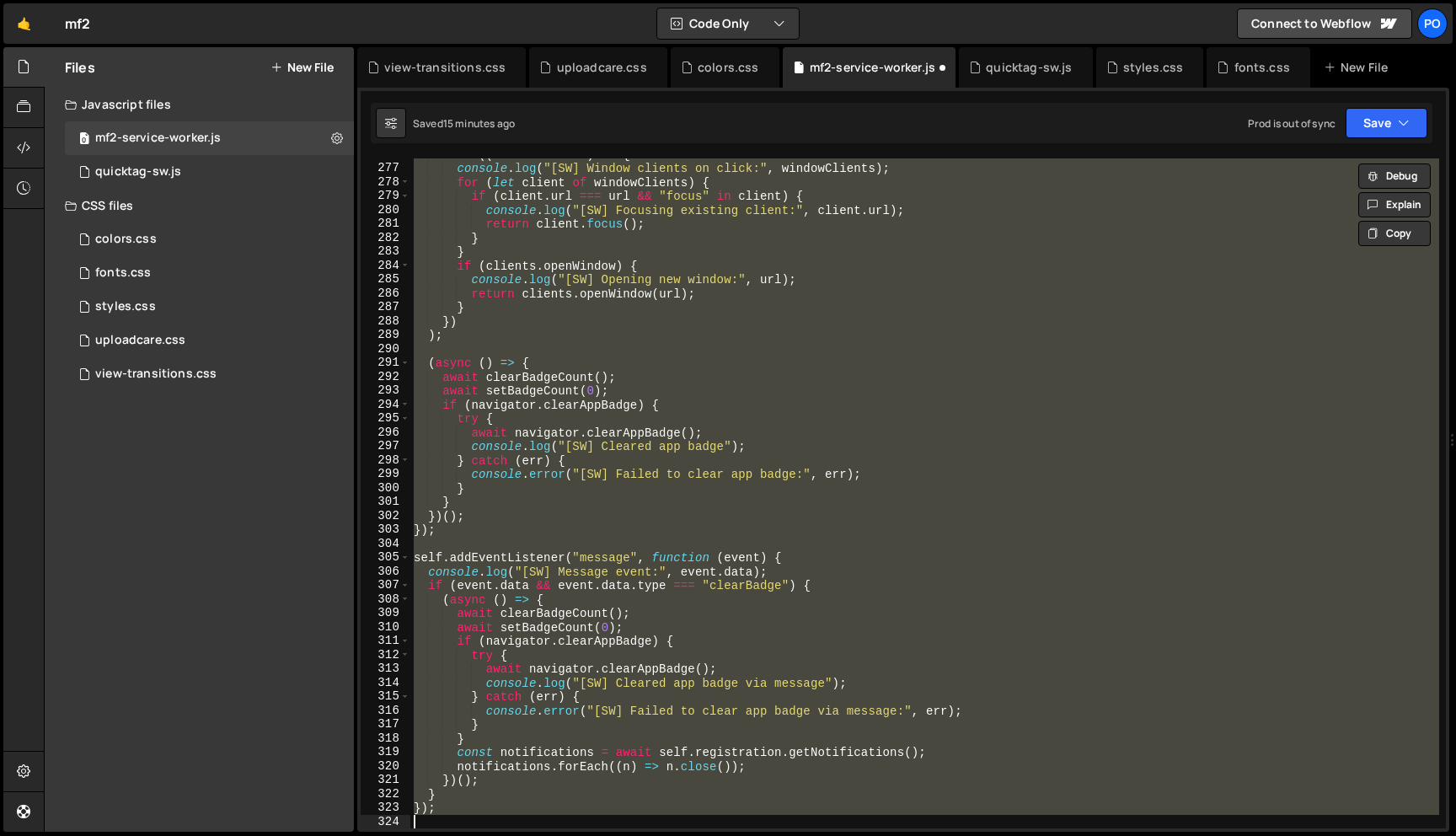
scroll to position [0, 1]
click at [814, 419] on div ". then (( windowClients ) => { console . log ( "[SW] Window clients on click:" …" at bounding box center [925, 494] width 1029 height 671
click at [572, 455] on div ". then (( windowClients ) => { console . log ( "[SW] Window clients on click:" …" at bounding box center [925, 494] width 1029 height 671
type textarea "});"
